Goal: Task Accomplishment & Management: Manage account settings

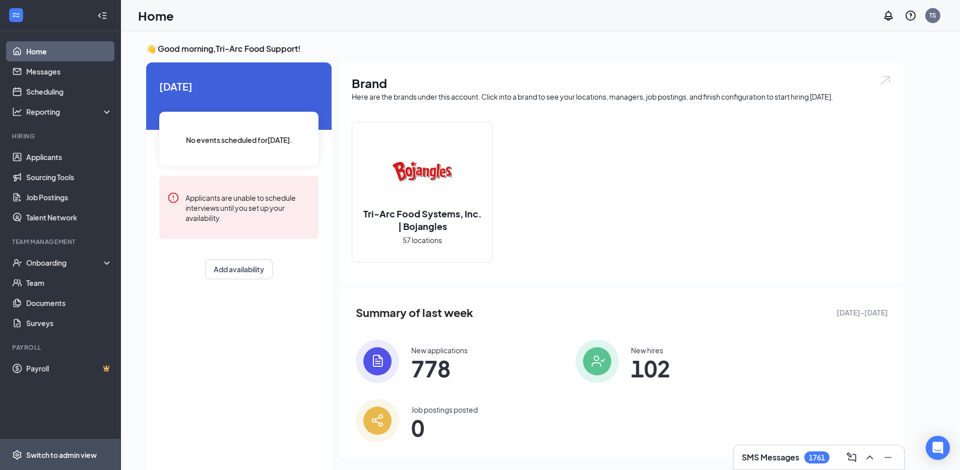
click at [62, 451] on div "Switch to admin view" at bounding box center [61, 455] width 71 height 10
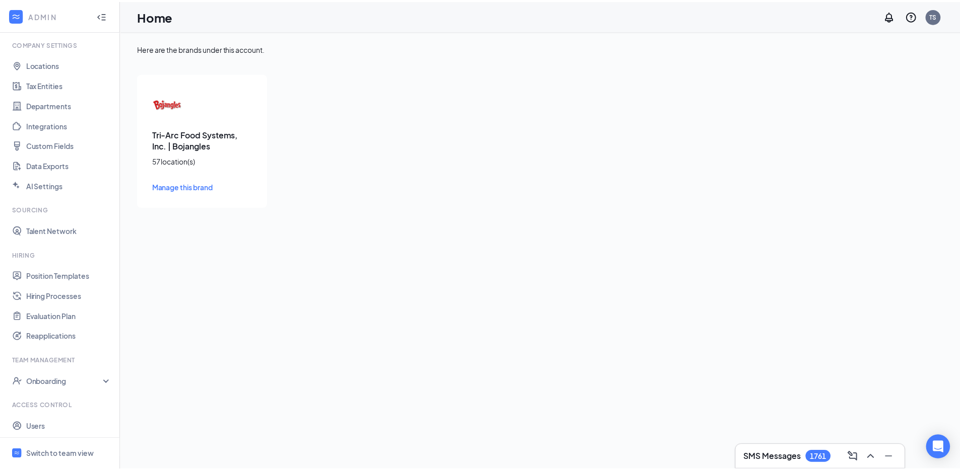
scroll to position [54, 0]
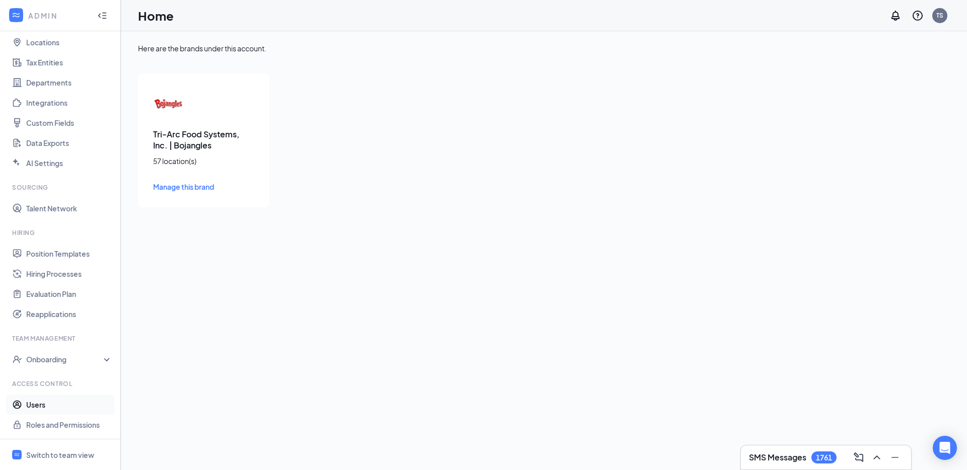
click at [38, 404] on link "Users" at bounding box center [69, 405] width 86 height 20
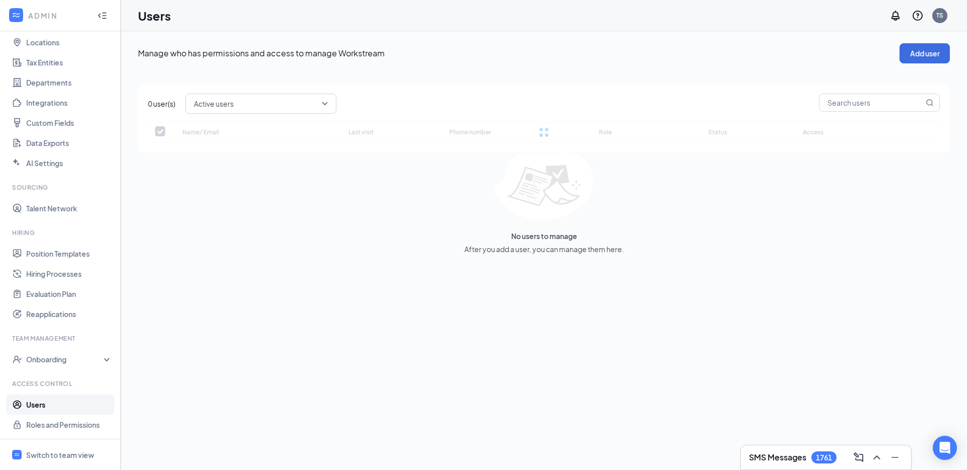
checkbox input "false"
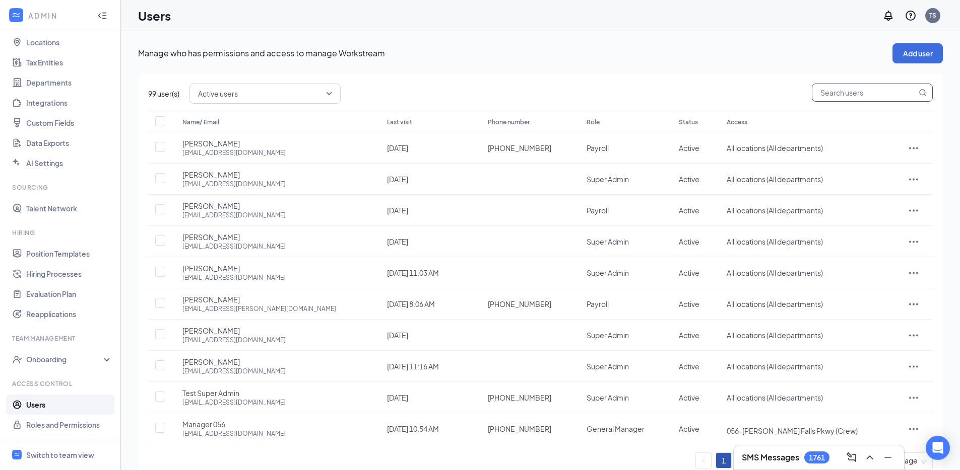
click at [854, 92] on input "text" at bounding box center [864, 92] width 104 height 17
paste input "[EMAIL_ADDRESS][DOMAIN_NAME]"
type input "[EMAIL_ADDRESS][DOMAIN_NAME]"
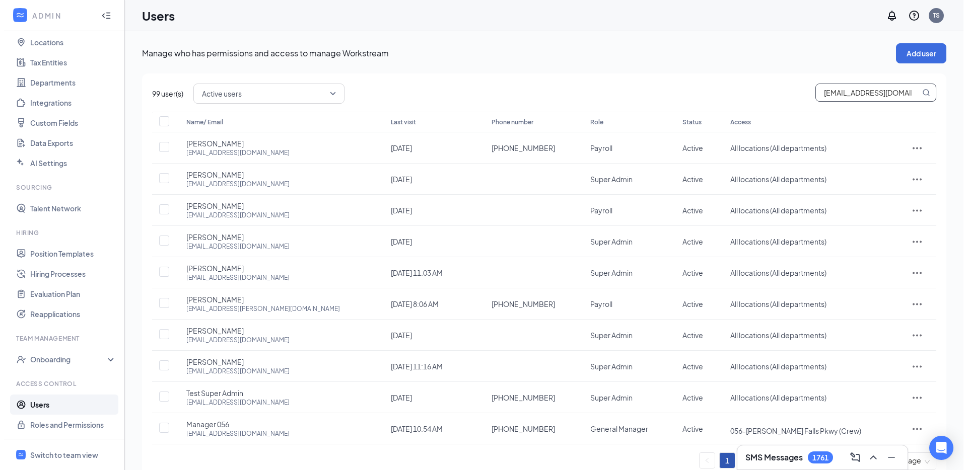
scroll to position [0, 16]
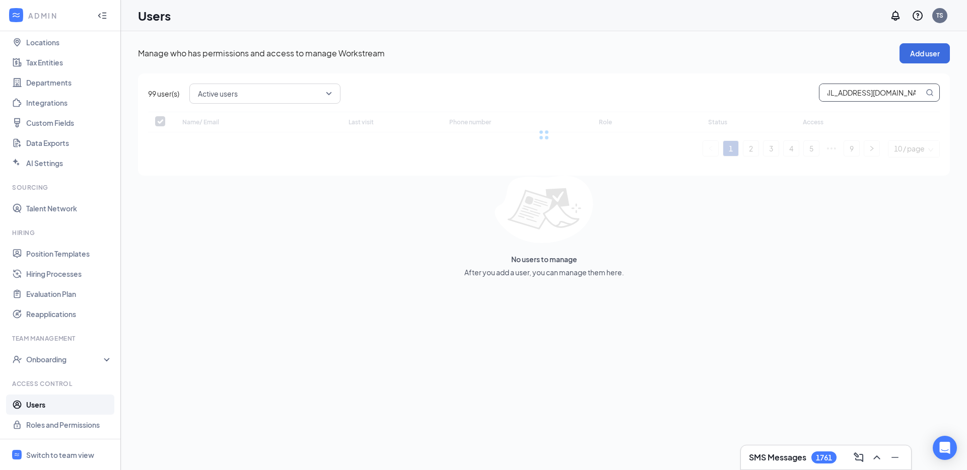
checkbox input "false"
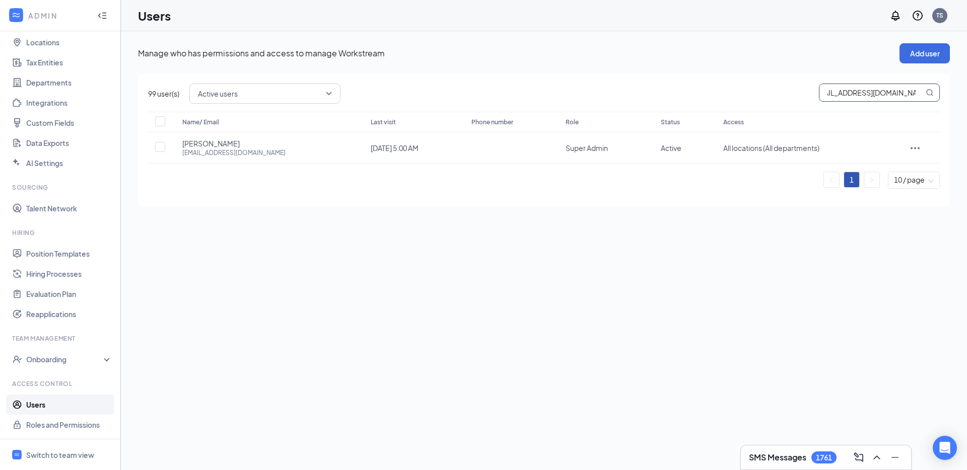
type input "[EMAIL_ADDRESS][DOMAIN_NAME]"
